Goal: Task Accomplishment & Management: Use online tool/utility

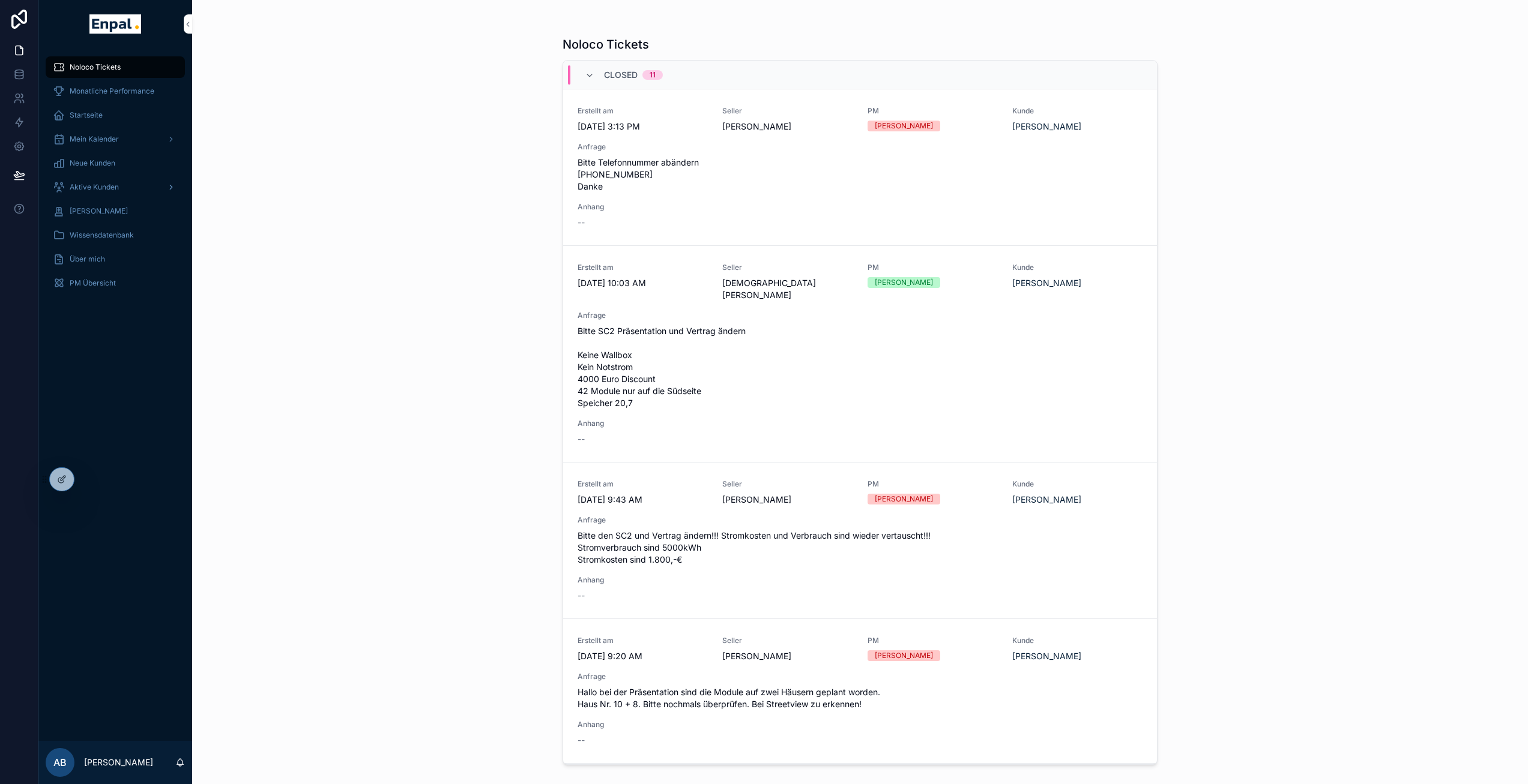
click at [103, 184] on span "Aktive Kunden" at bounding box center [94, 187] width 49 height 9
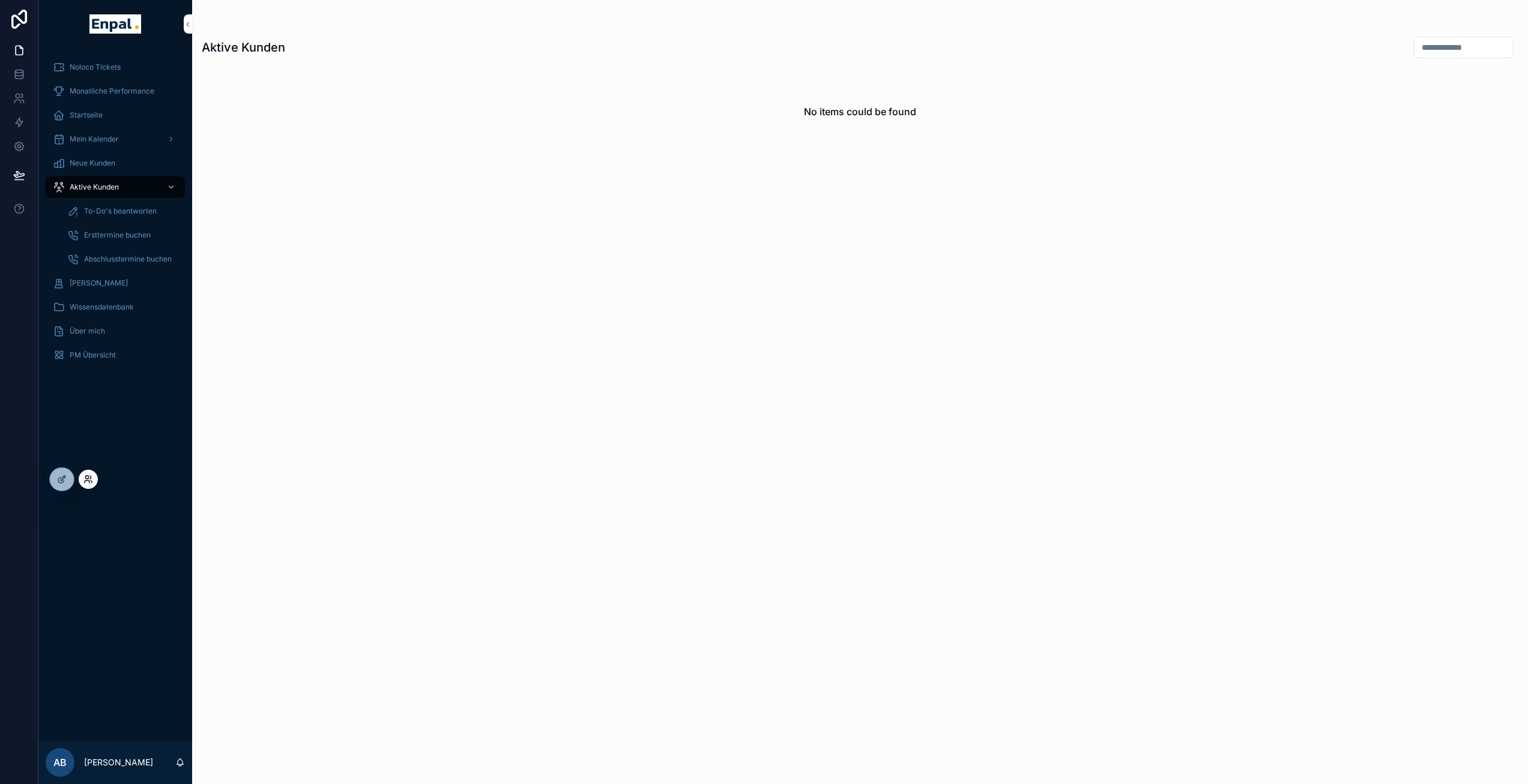
click at [88, 476] on icon at bounding box center [87, 477] width 3 height 3
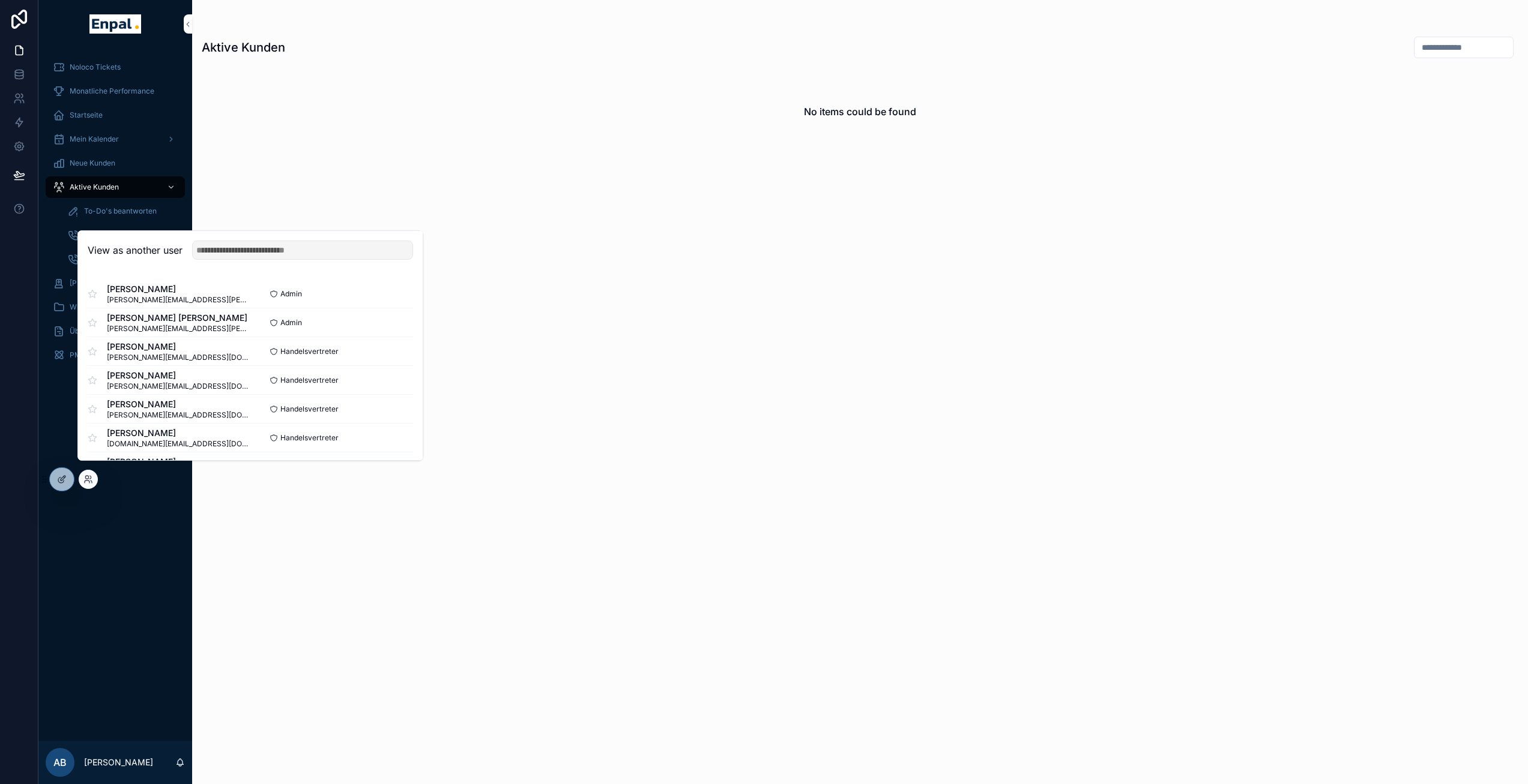
click at [226, 269] on div "View as another user" at bounding box center [251, 250] width 345 height 39
click at [227, 260] on input "text" at bounding box center [303, 250] width 221 height 19
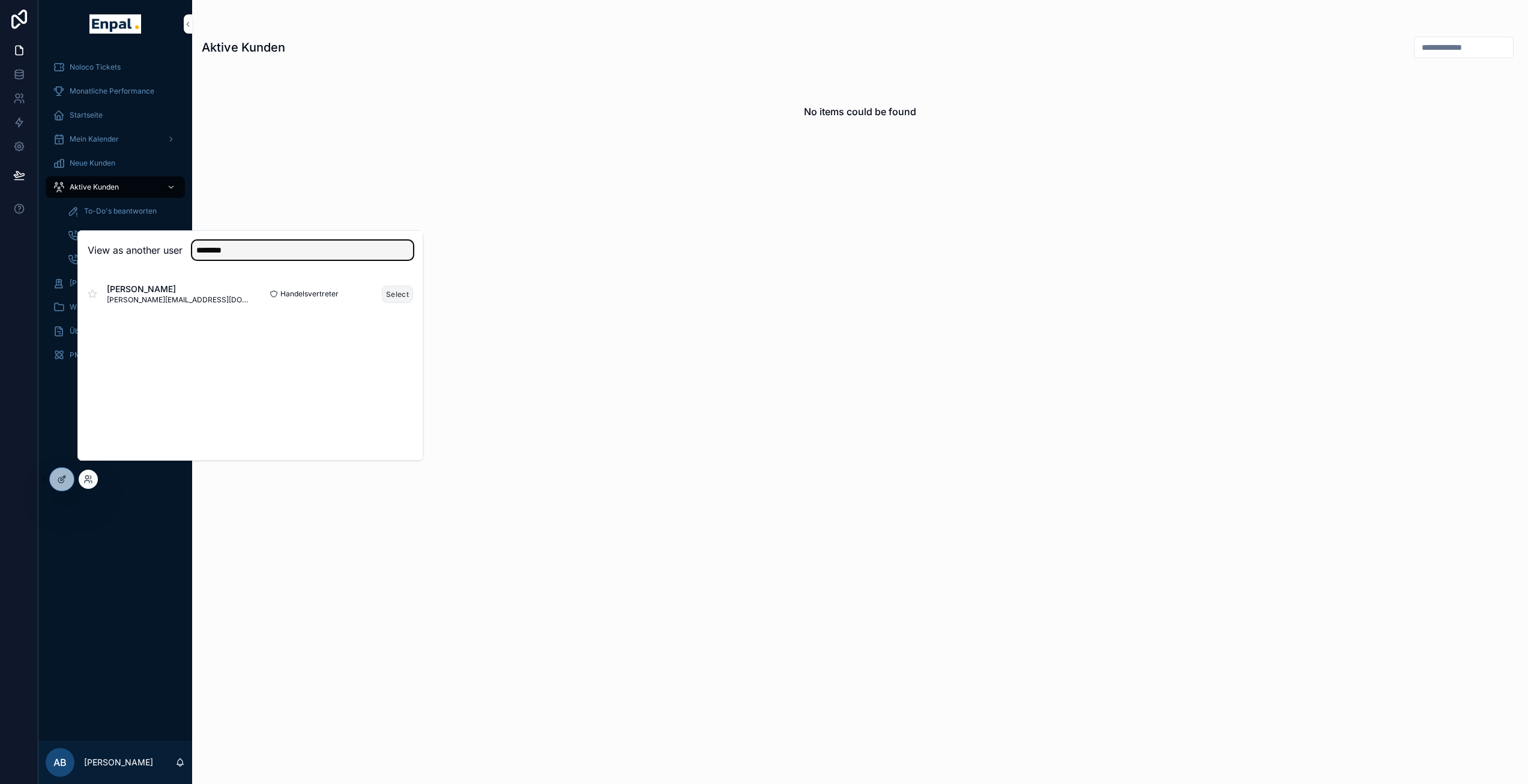
type input "********"
click at [391, 303] on button "Select" at bounding box center [397, 294] width 31 height 17
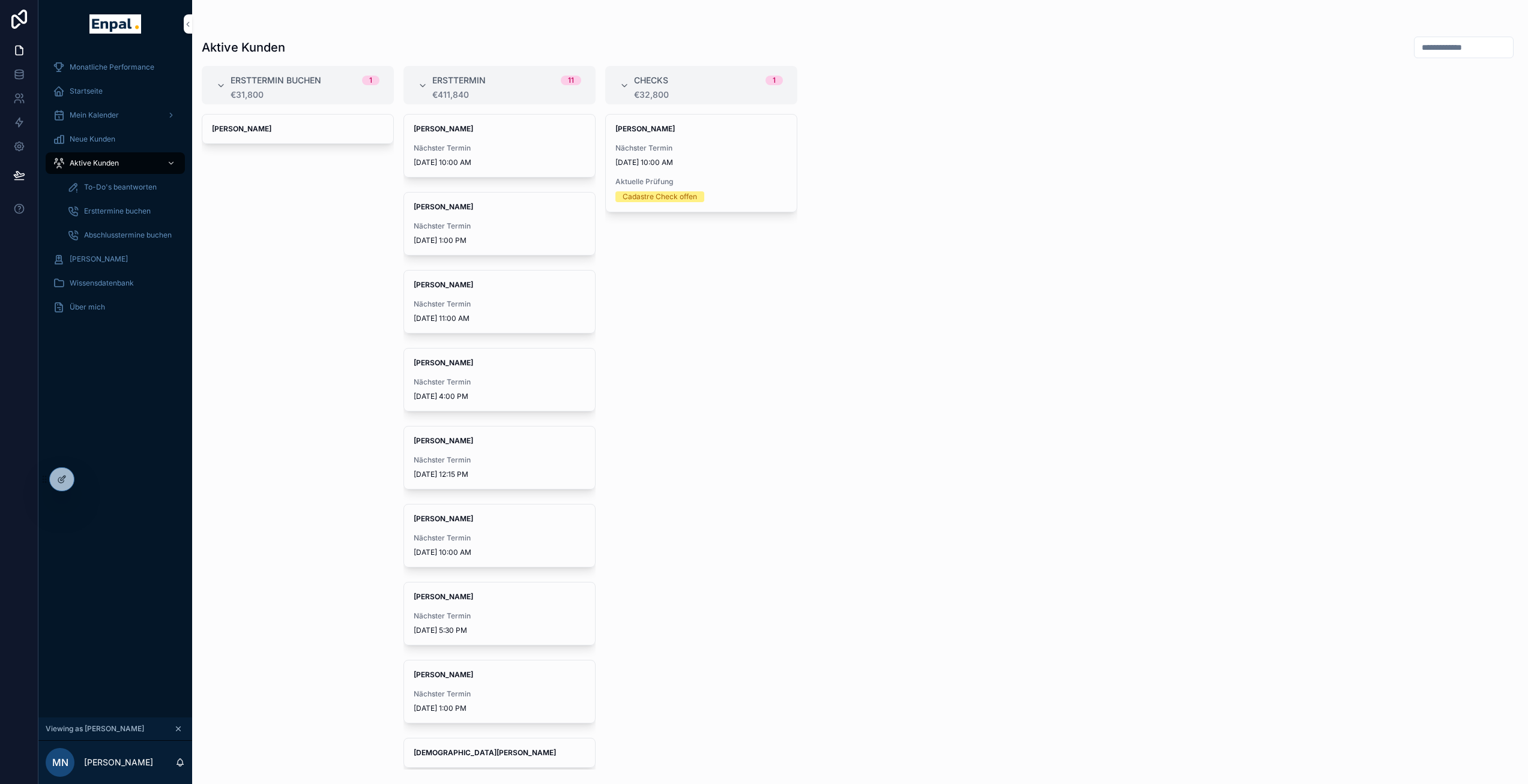
click at [135, 191] on span "To-Do's beantworten" at bounding box center [120, 187] width 73 height 9
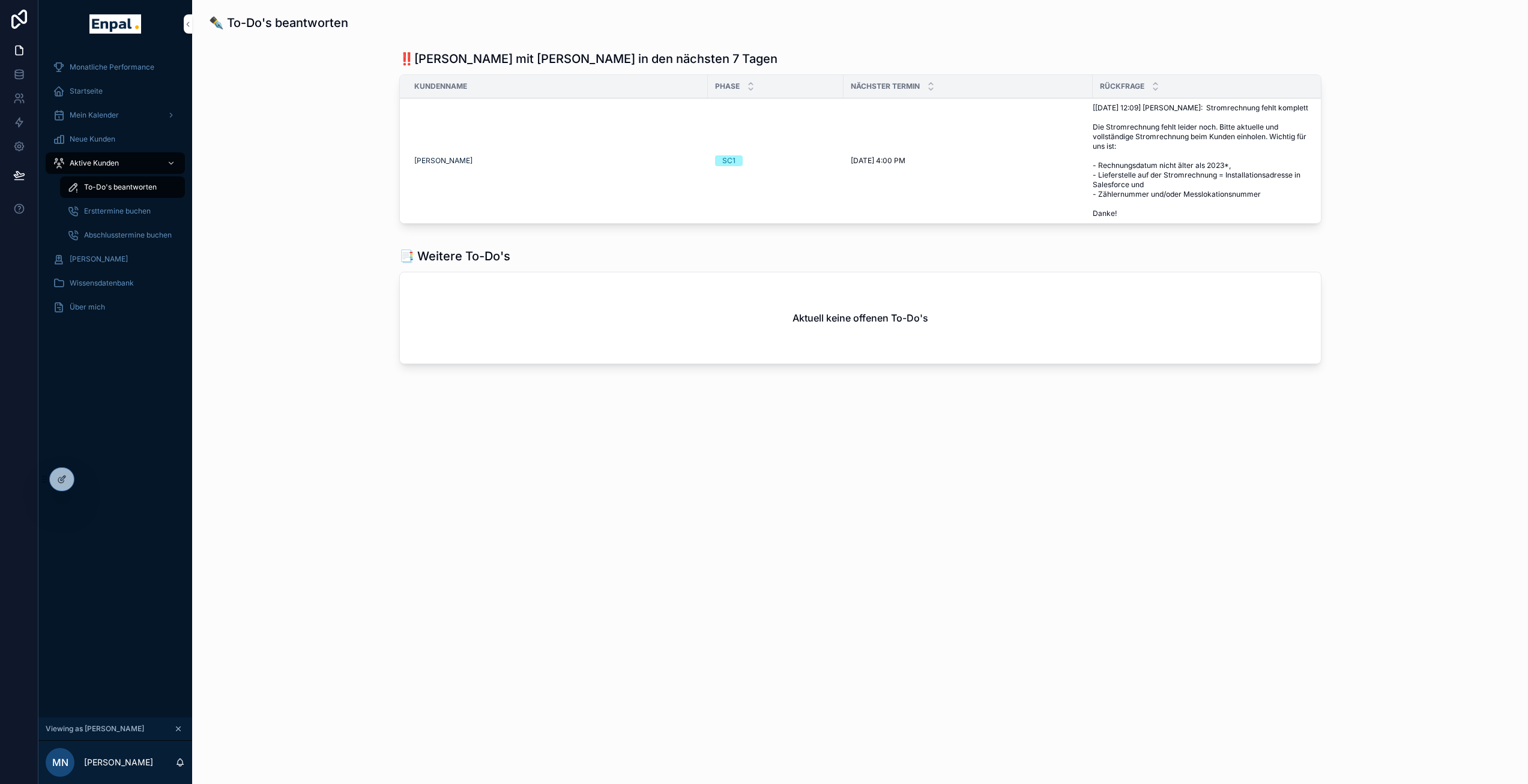
click at [100, 97] on div "Startseite" at bounding box center [115, 91] width 125 height 19
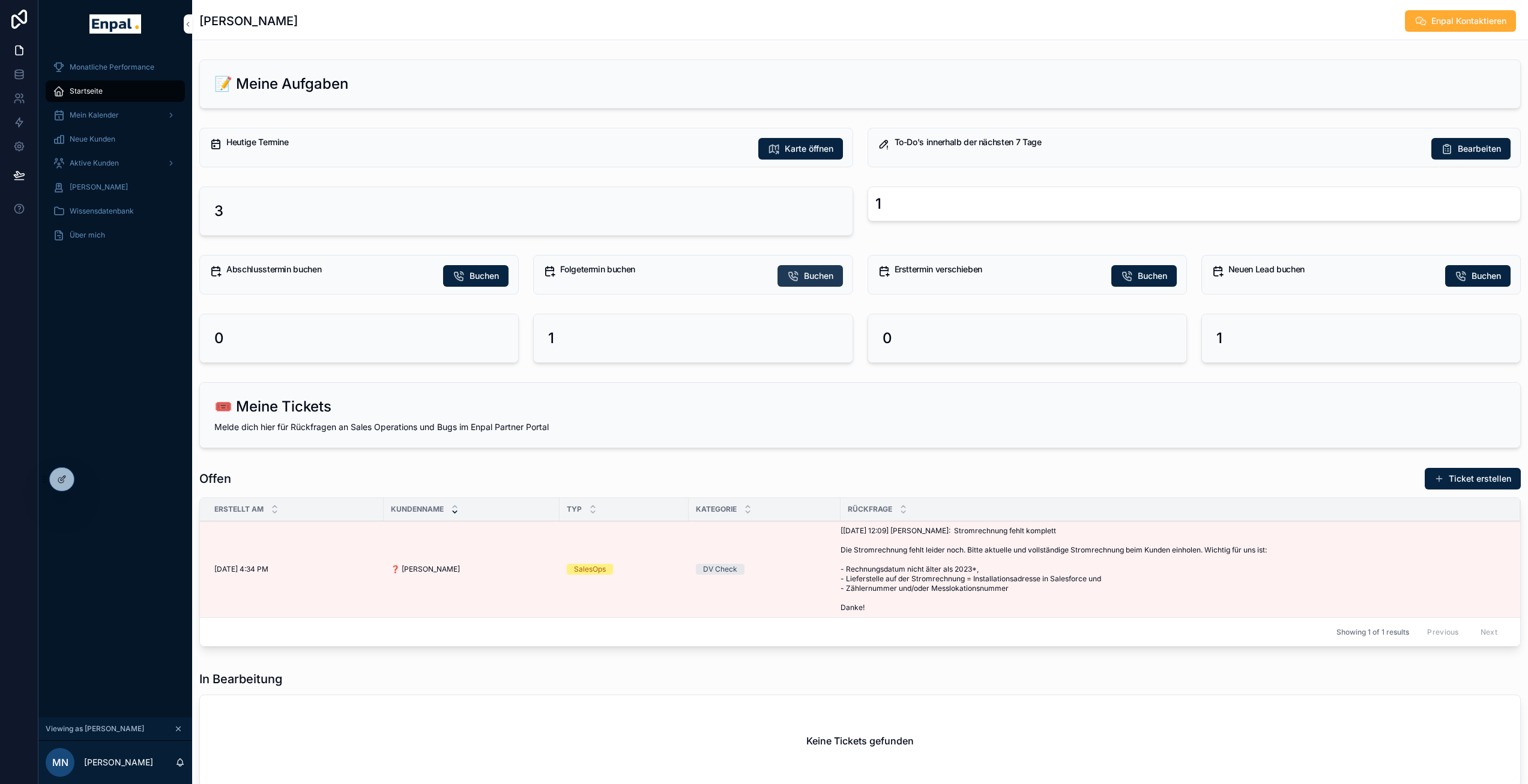
click at [804, 284] on button "Buchen" at bounding box center [810, 276] width 66 height 21
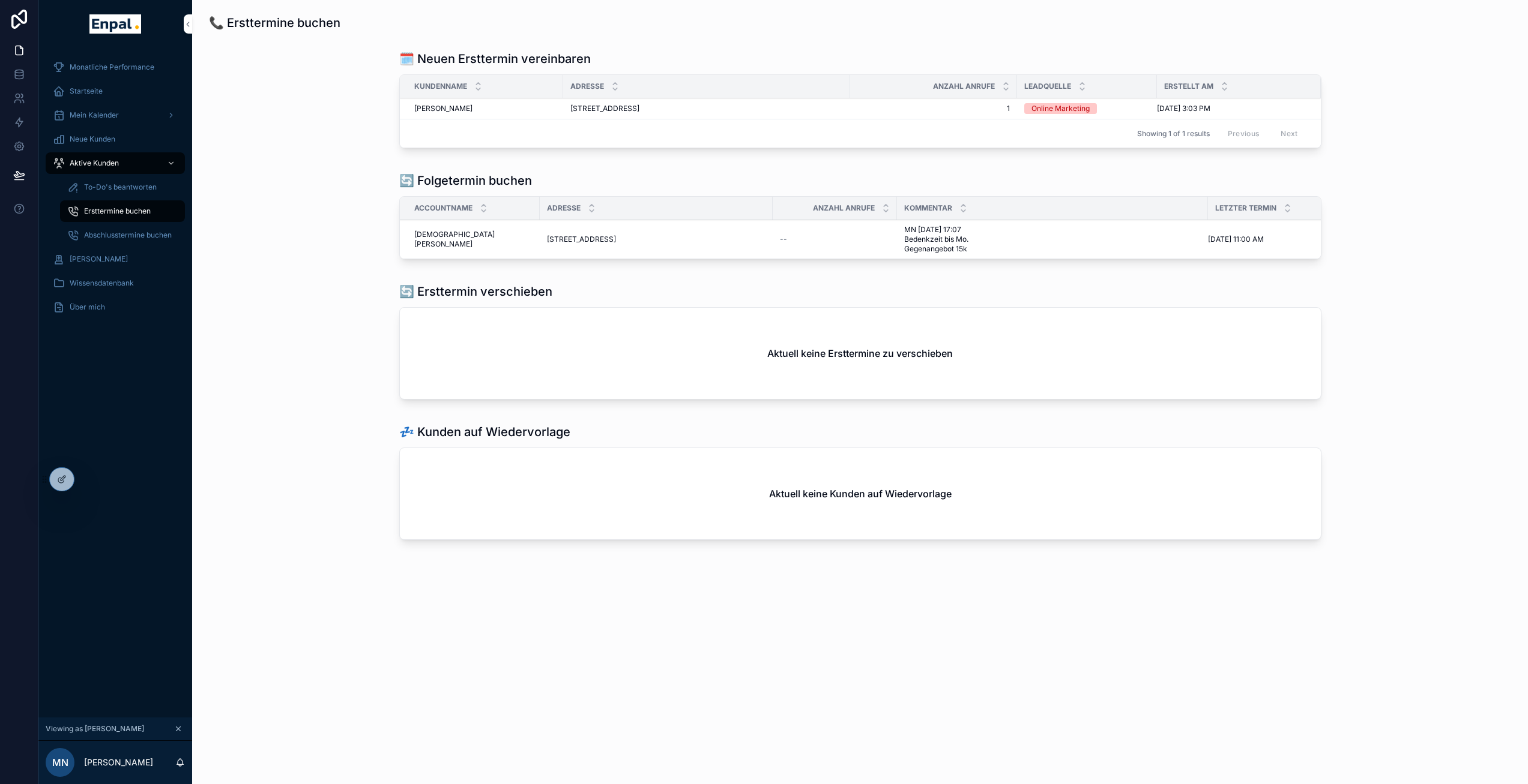
click at [446, 249] on span "Christian Muhl" at bounding box center [473, 239] width 118 height 19
